Goal: Answer question/provide support: Share knowledge or assist other users

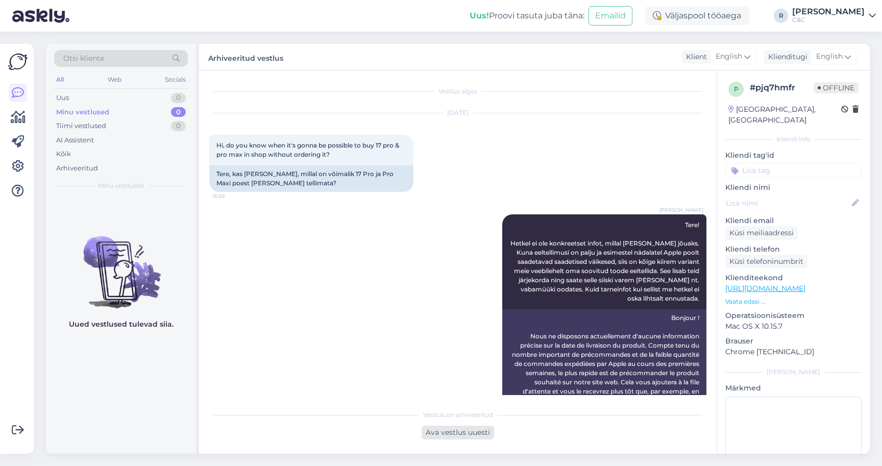
click at [479, 432] on div "Ava vestlus uuesti" at bounding box center [458, 433] width 72 height 14
click at [449, 354] on div "Ross Tere! Hetkel ei ole konkreetset infot, millal toode kohale jõuaks. Kuna ee…" at bounding box center [457, 316] width 497 height 227
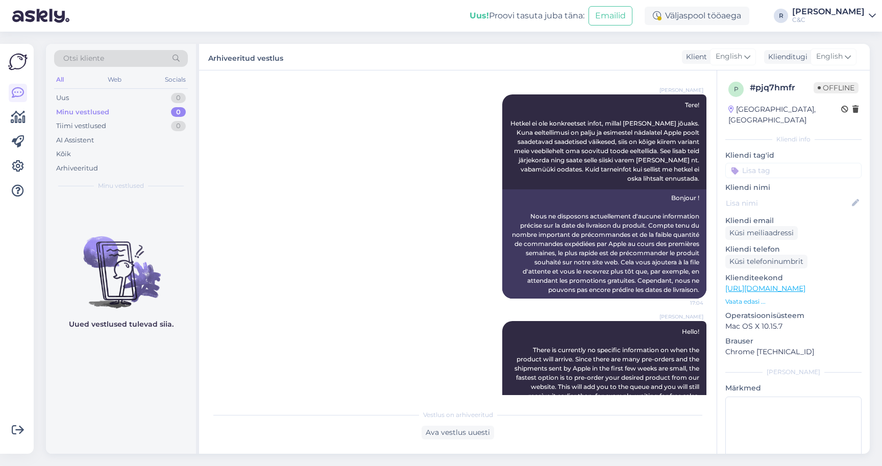
scroll to position [120, 0]
click at [443, 432] on div "Ava vestlus uuesti" at bounding box center [458, 433] width 72 height 14
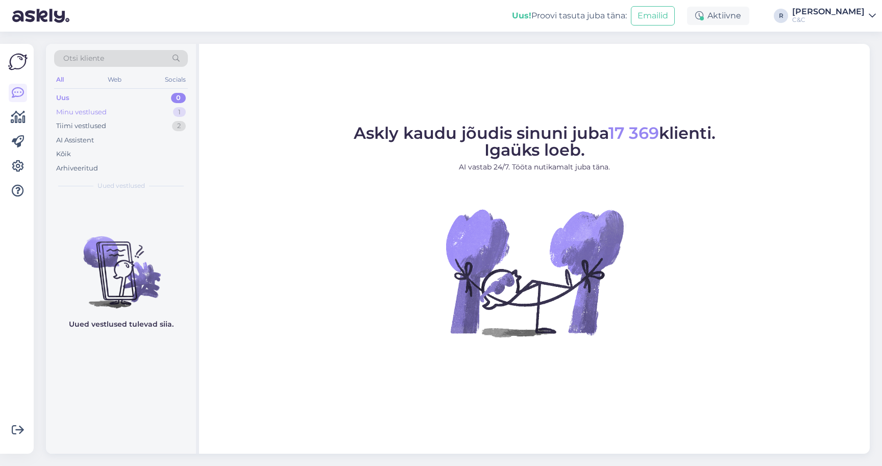
click at [153, 111] on div "Minu vestlused 1" at bounding box center [121, 112] width 134 height 14
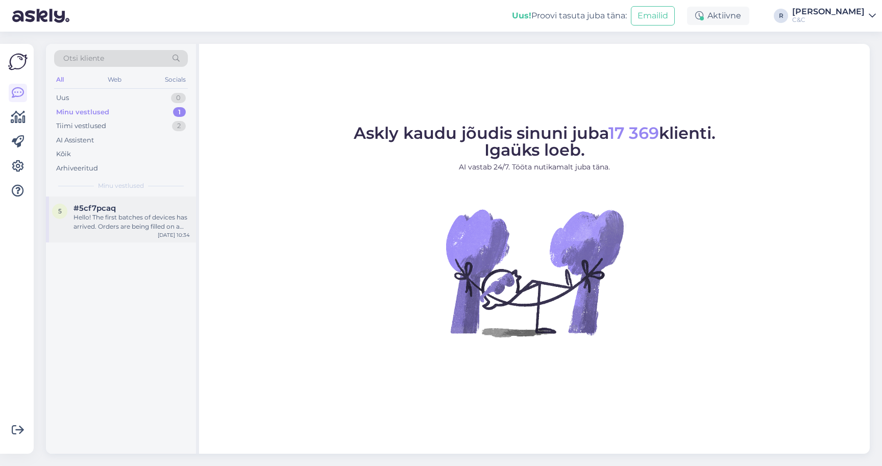
click at [105, 217] on div "Hello! The first batches of devices has arrived. Orders are being filled on a v…" at bounding box center [132, 222] width 116 height 18
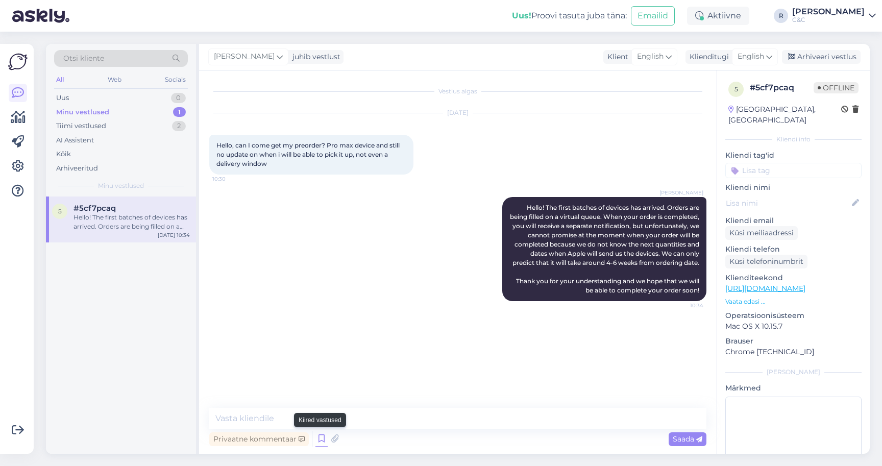
click at [318, 435] on icon at bounding box center [322, 438] width 12 height 15
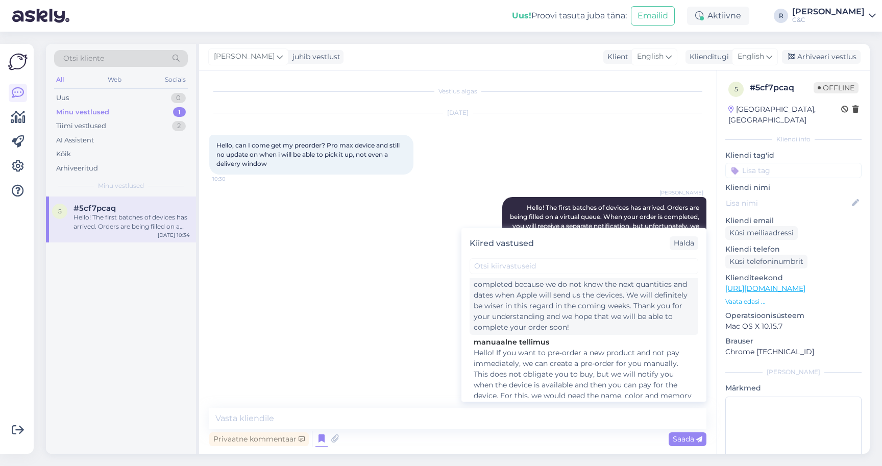
scroll to position [302, 0]
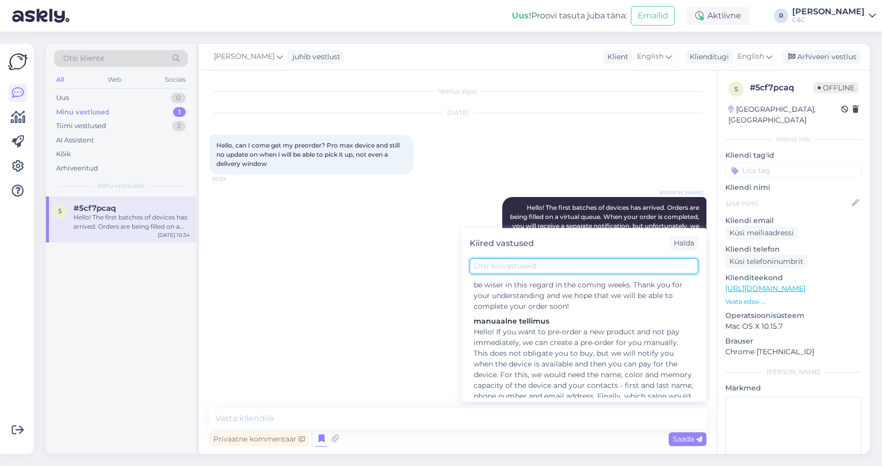
click at [552, 262] on input "text" at bounding box center [584, 266] width 229 height 16
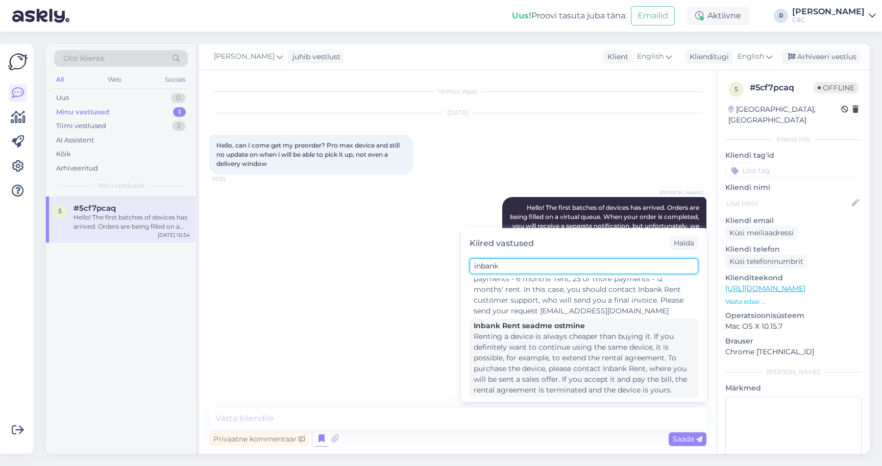
type input "inbank"
click at [519, 331] on div "Renting a device is always cheaper than buying it. If you definitely want to co…" at bounding box center [584, 363] width 221 height 64
type textarea "Renting a device is always cheaper than buying it. If you definitely want to co…"
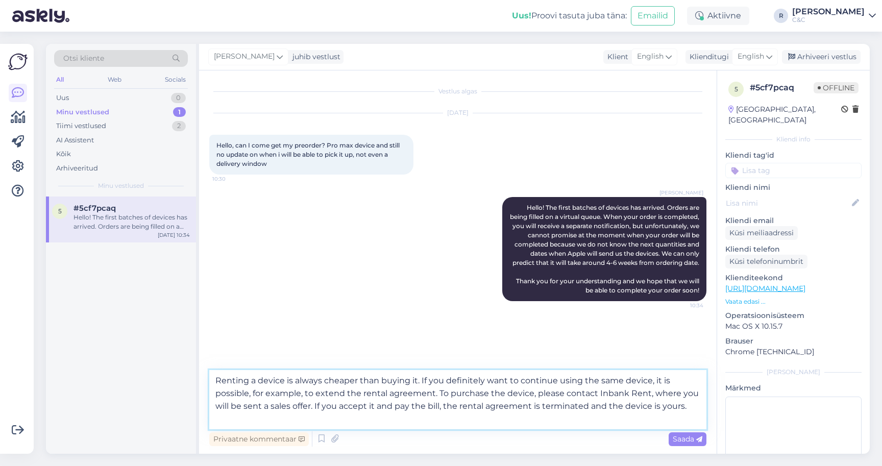
click at [404, 404] on textarea "Renting a device is always cheaper than buying it. If you definitely want to co…" at bounding box center [457, 399] width 497 height 59
click at [516, 204] on div "Ross Hello! The first batches of devices has arrived. Orders are being filled o…" at bounding box center [604, 249] width 204 height 104
click at [586, 395] on textarea "Renting a device is always cheaper than buying it. If you definitely want to co…" at bounding box center [457, 399] width 497 height 59
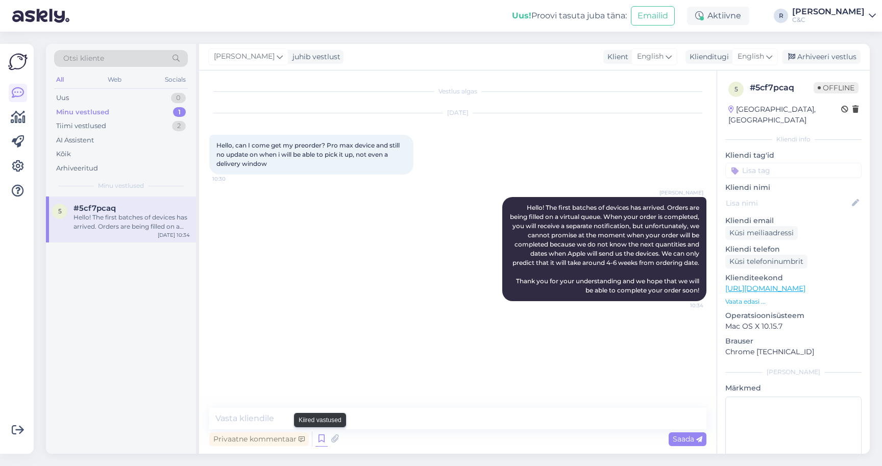
click at [320, 435] on icon at bounding box center [322, 438] width 12 height 15
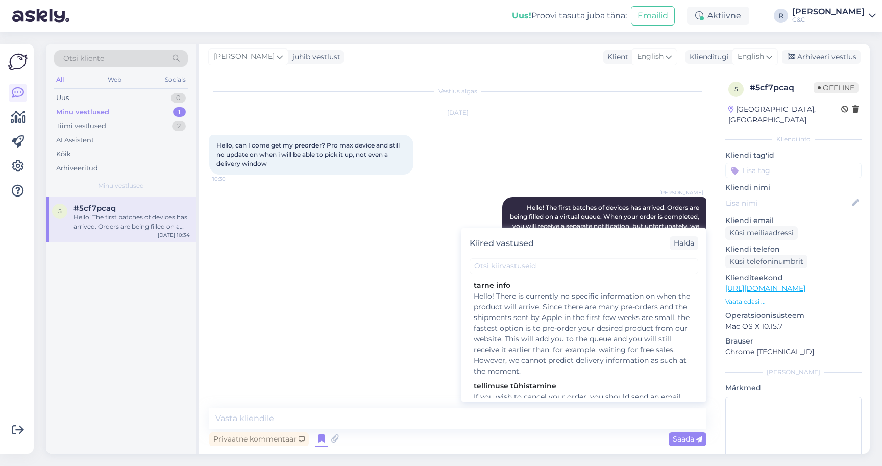
click at [321, 347] on div "Vestlus algas Oct 3 2025 Hello, can I come get my preorder? Pro max device and …" at bounding box center [462, 240] width 506 height 318
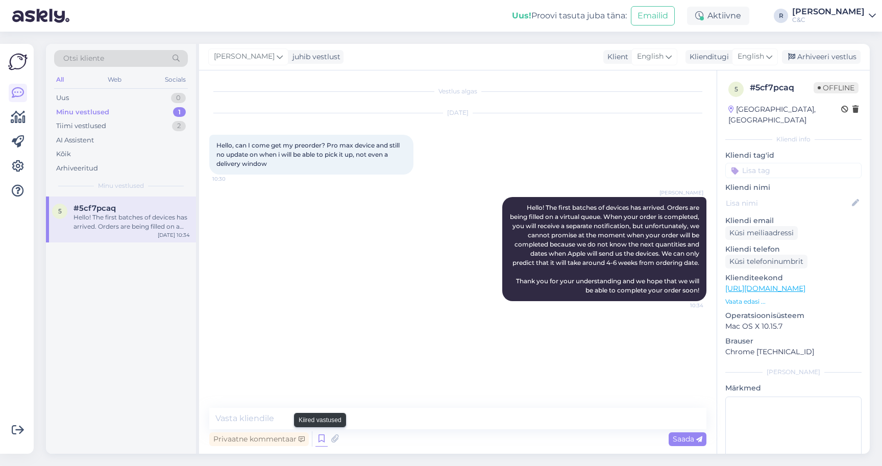
click at [322, 441] on icon at bounding box center [322, 438] width 12 height 15
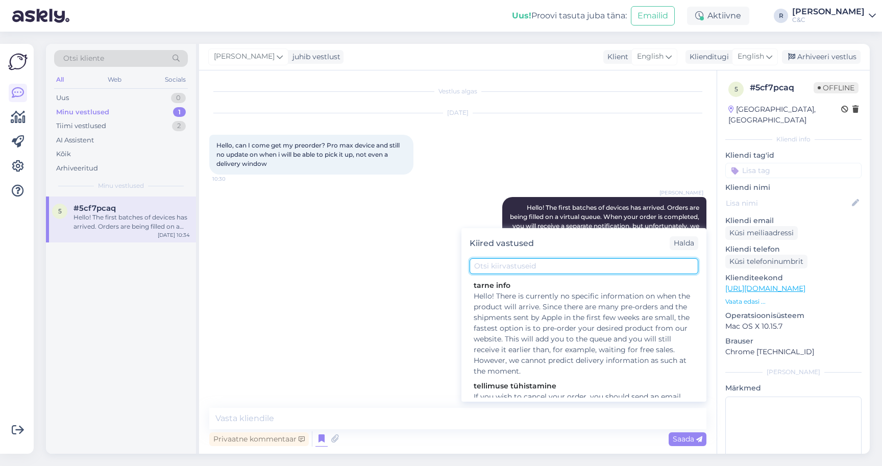
click at [537, 259] on input "text" at bounding box center [584, 266] width 229 height 16
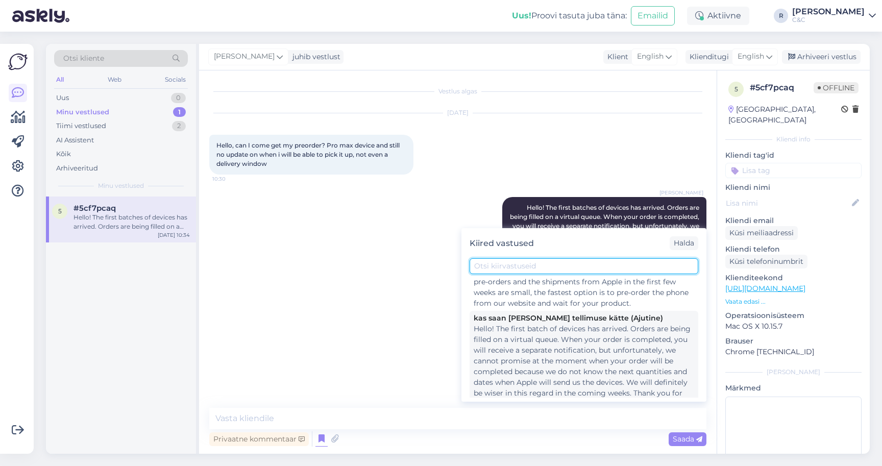
scroll to position [193, 0]
click at [499, 365] on div "Hello! The first batch of devices has arrived. Orders are being filled on a vir…" at bounding box center [584, 372] width 221 height 96
type textarea "Hello! The first batch of devices has arrived. Orders are being filled on a vir…"
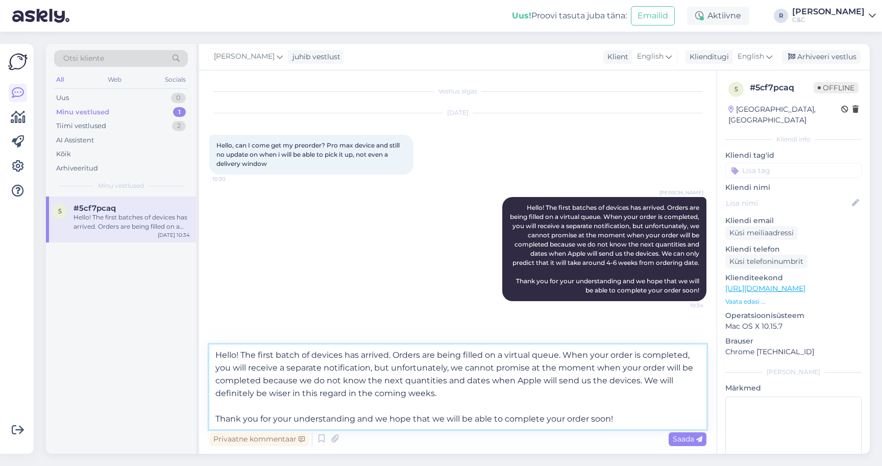
click at [349, 404] on textarea "Hello! The first batch of devices has arrived. Orders are being filled on a vir…" at bounding box center [457, 387] width 497 height 85
click at [765, 51] on div "English" at bounding box center [755, 57] width 46 height 16
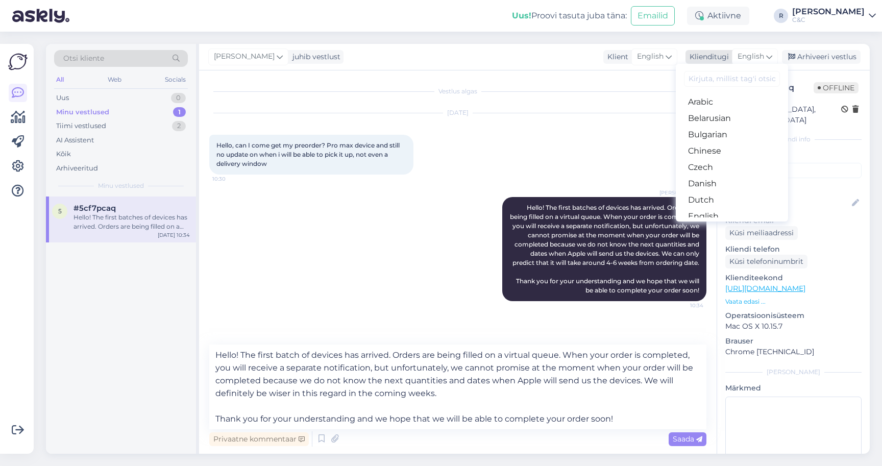
click at [765, 51] on div "English" at bounding box center [755, 57] width 46 height 16
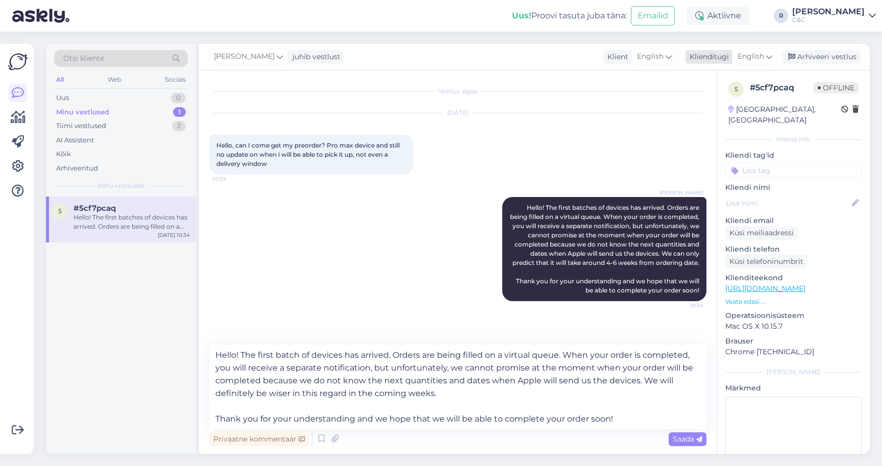
click at [765, 52] on div "English" at bounding box center [755, 57] width 46 height 16
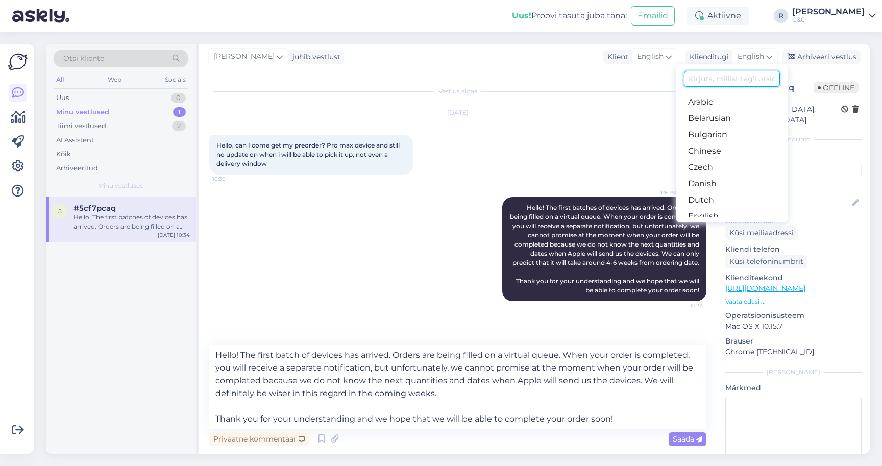
click at [728, 83] on input at bounding box center [732, 79] width 96 height 16
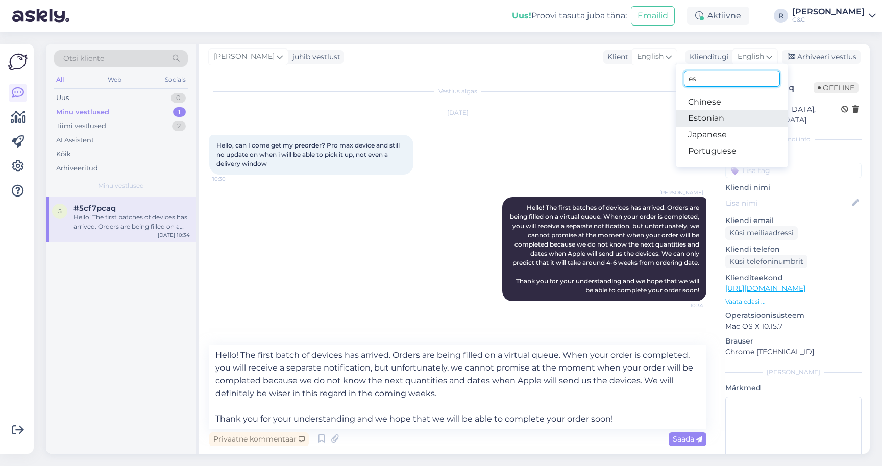
type input "es"
click at [706, 113] on link "Estonian" at bounding box center [732, 118] width 112 height 16
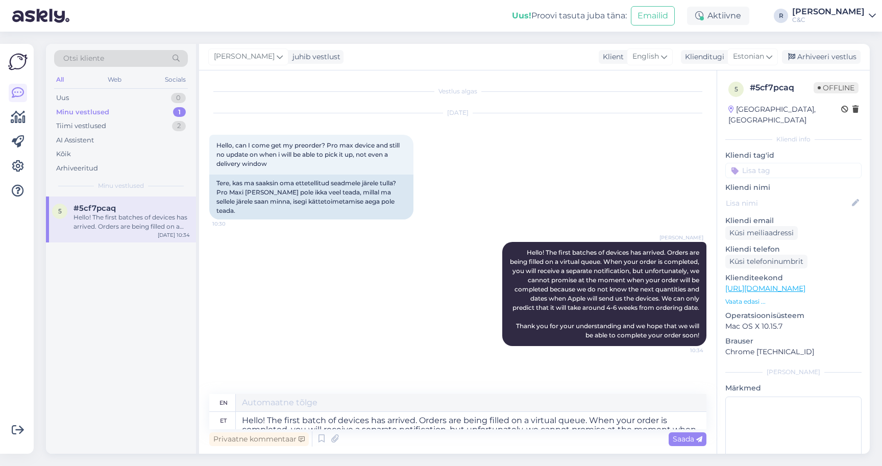
type textarea "Hello! The first batch of devices has arrived. Orders are being filled on a vir…"
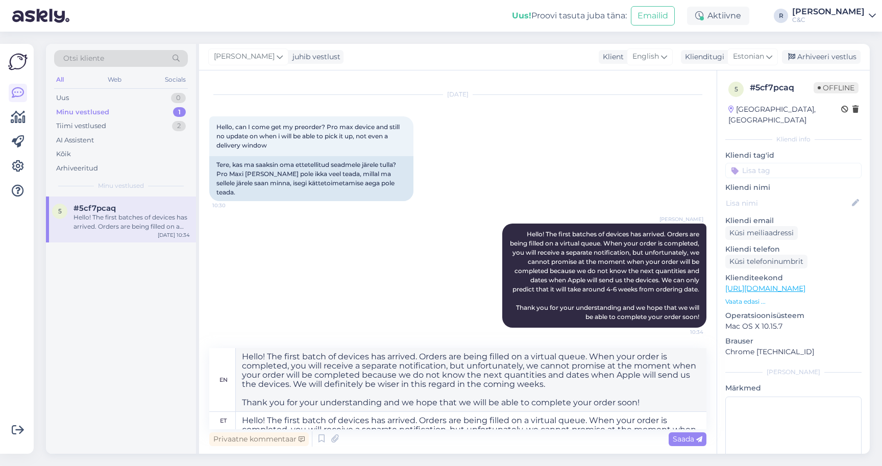
scroll to position [18, 0]
click at [660, 55] on div "English" at bounding box center [650, 57] width 46 height 16
type input "es"
click at [614, 118] on link "Estonian" at bounding box center [636, 118] width 112 height 16
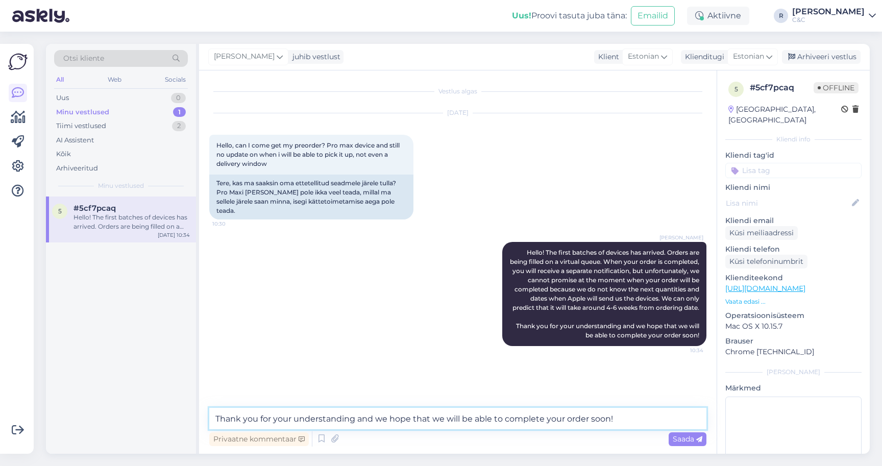
scroll to position [63, 0]
click at [435, 418] on textarea "Hello! The first batch of devices has arrived. Orders are being filled on a vir…" at bounding box center [457, 418] width 497 height 21
click at [319, 441] on icon at bounding box center [322, 438] width 12 height 15
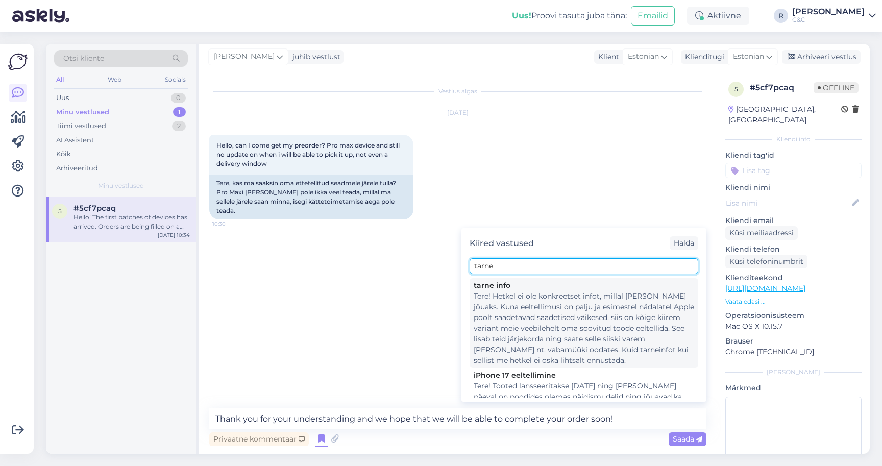
type input "tarne"
click at [516, 302] on div "Tere! Hetkel ei ole konkreetset infot, millal toode kohale jõuaks. Kuna eeltell…" at bounding box center [584, 328] width 221 height 75
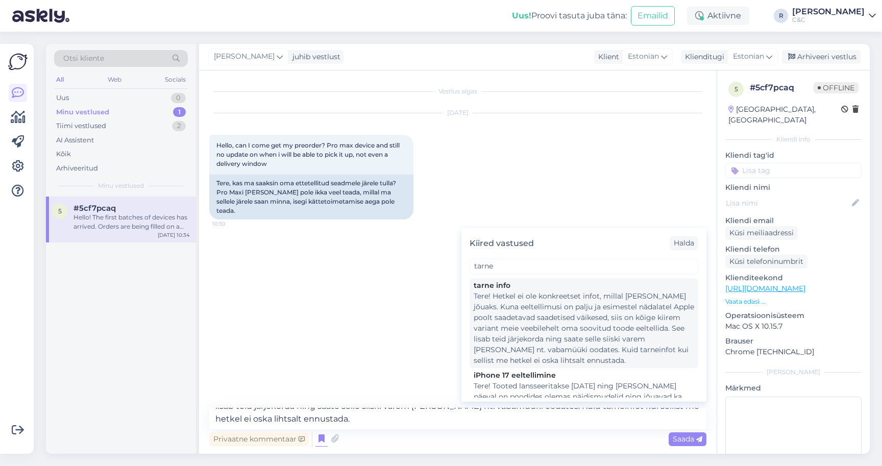
scroll to position [0, 0]
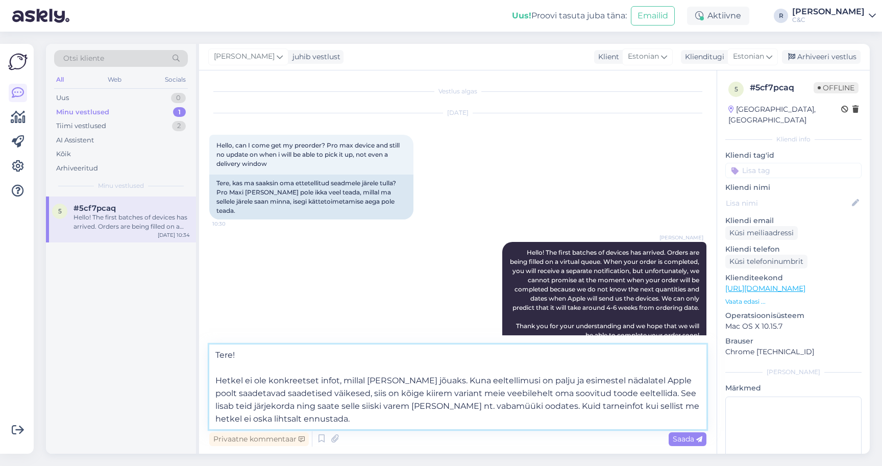
click at [384, 413] on textarea "Tere! Hetkel ei ole konkreetset infot, millal toode kohale jõuaks. Kuna eeltell…" at bounding box center [457, 387] width 497 height 85
click at [325, 446] on icon at bounding box center [322, 438] width 12 height 15
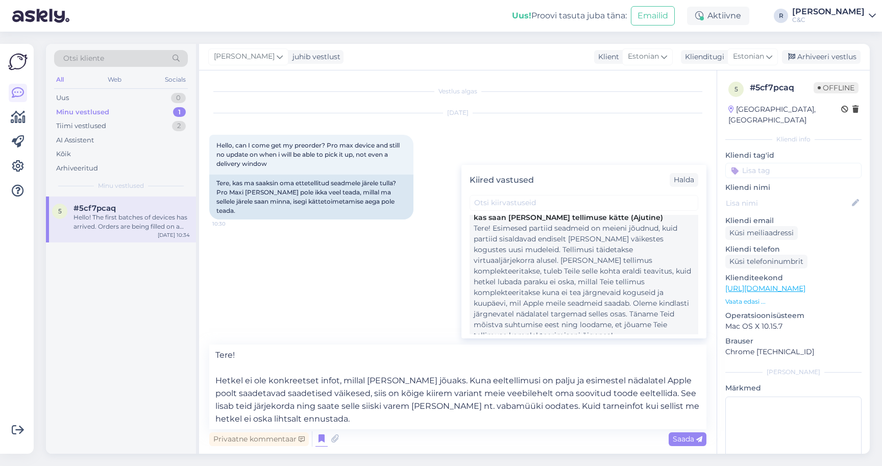
scroll to position [244, 0]
click at [550, 291] on div "Tere! Esimesed partiid seadmeid on meieni jõudnud, kuid partiid sisaldavad endi…" at bounding box center [584, 269] width 221 height 118
type textarea "Tere! Esimesed partiid seadmeid on meieni jõudnud, kuid partiid sisaldavad endi…"
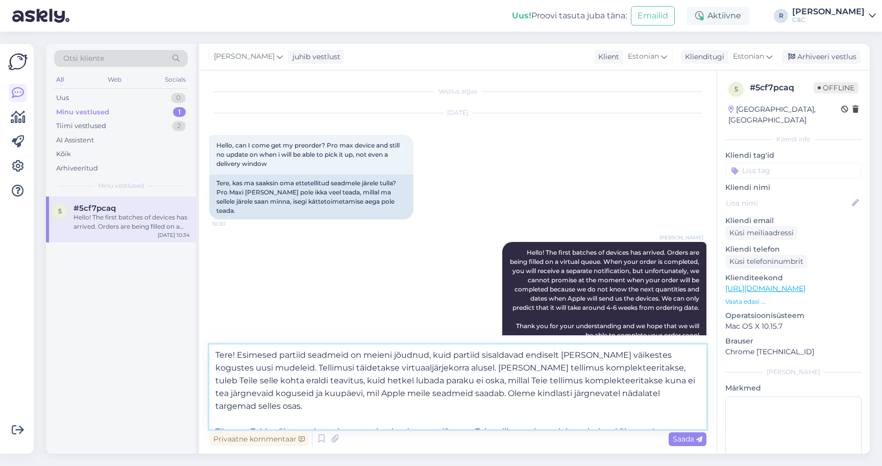
click at [402, 390] on textarea "Tere! Esimesed partiid seadmeid on meieni jõudnud, kuid partiid sisaldavad endi…" at bounding box center [457, 387] width 497 height 85
click at [322, 444] on icon at bounding box center [322, 438] width 12 height 15
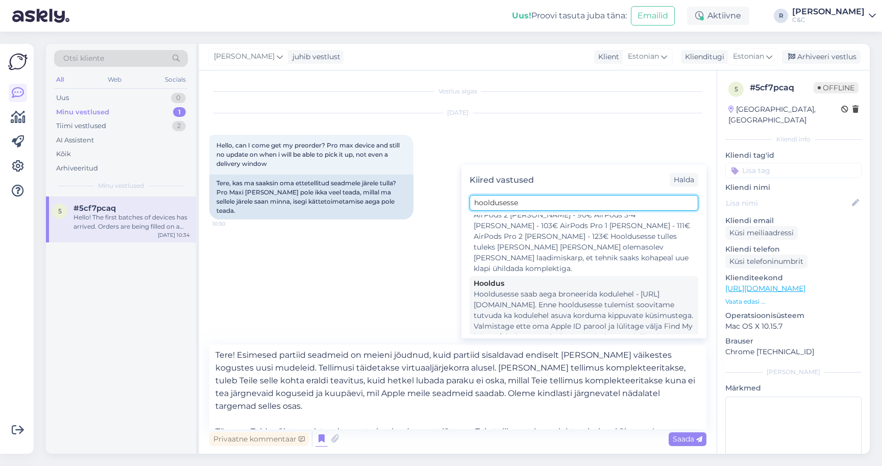
scroll to position [161, 0]
type input "hooldusesse"
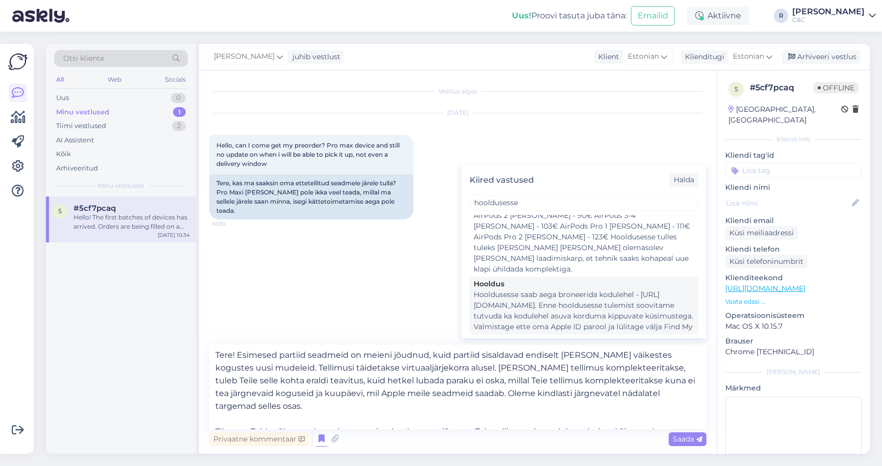
click at [579, 307] on div "Hooldusesse saab aega broneerida kodulehel - https://cec.ee/hooldus. Enne hoold…" at bounding box center [584, 321] width 221 height 64
type textarea "Hooldusesse saab aega broneerida kodulehel - https://cec.ee/hooldus. Enne hoold…"
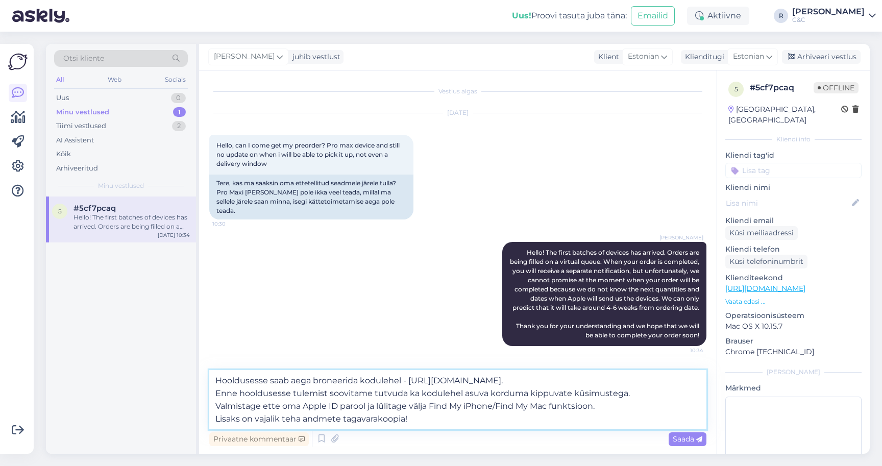
click at [409, 406] on textarea "Hooldusesse saab aega broneerida kodulehel - https://cec.ee/hooldus. Enne hoold…" at bounding box center [457, 399] width 497 height 59
click at [129, 117] on div "Minu vestlused 1" at bounding box center [121, 112] width 134 height 14
click at [109, 208] on span "#5cf7pcaq" at bounding box center [95, 208] width 42 height 9
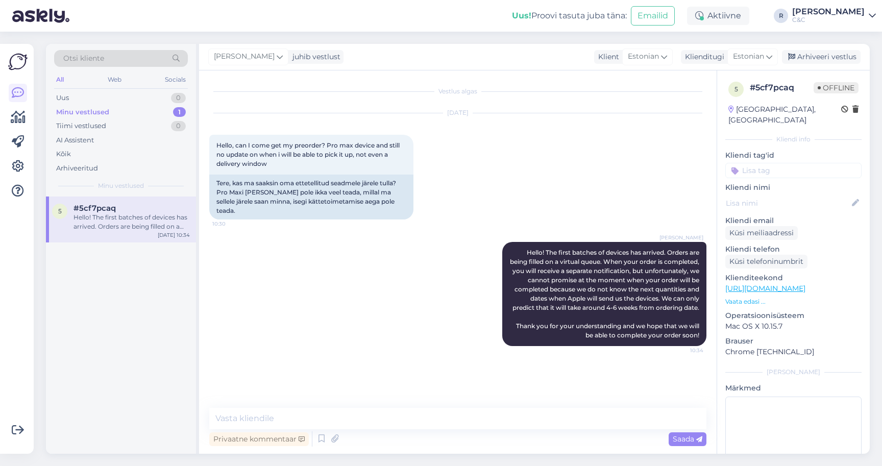
click at [845, 47] on div "Ross juhib vestlust Klient Estonian es Chinese Estonian Japanese Portuguese Kli…" at bounding box center [534, 57] width 671 height 27
click at [828, 57] on div "Arhiveeri vestlus" at bounding box center [821, 57] width 79 height 14
